Goal: Navigation & Orientation: Find specific page/section

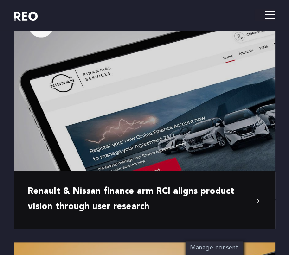
scroll to position [1717, 0]
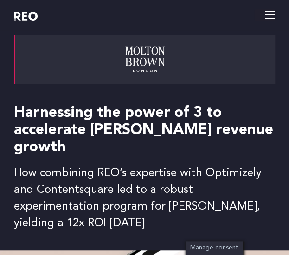
scroll to position [46, 0]
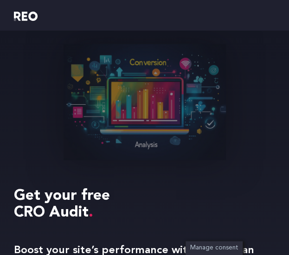
click at [30, 18] on img at bounding box center [26, 16] width 24 height 9
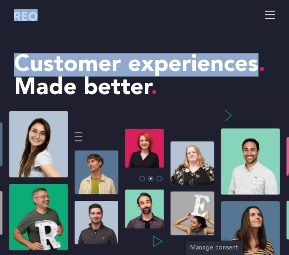
drag, startPoint x: 121, startPoint y: 65, endPoint x: 256, endPoint y: 65, distance: 135.2
